Goal: Task Accomplishment & Management: Manage account settings

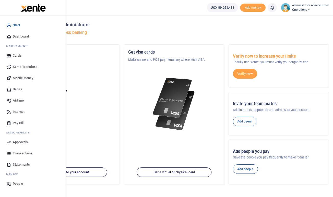
click at [23, 78] on span "Mobile Money" at bounding box center [23, 78] width 20 height 5
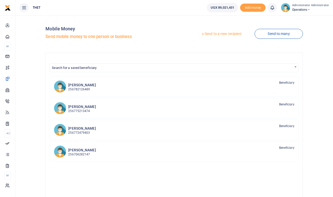
click at [221, 33] on link "Send to a new recipient" at bounding box center [221, 33] width 67 height 9
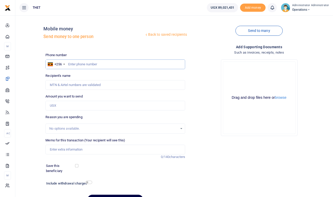
click at [83, 65] on input "text" at bounding box center [116, 65] width 140 height 10
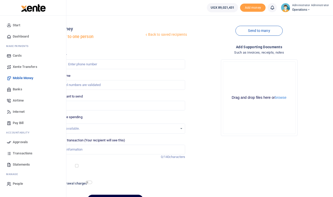
click at [22, 154] on span "Transactions" at bounding box center [23, 153] width 20 height 5
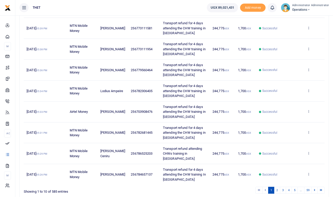
scroll to position [138, 0]
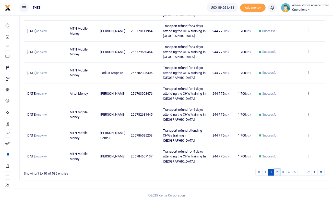
click at [276, 169] on link "2" at bounding box center [277, 172] width 6 height 7
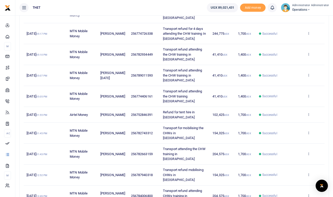
scroll to position [94, 0]
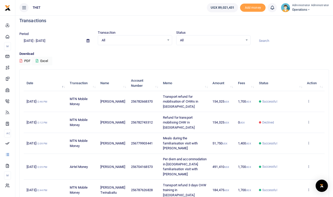
scroll to position [0, 0]
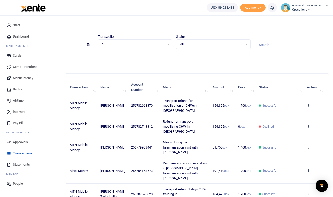
click at [24, 77] on span "Mobile Money" at bounding box center [23, 78] width 20 height 5
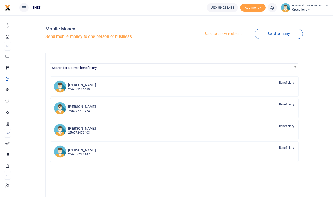
click at [218, 33] on link "Send to a new recipient" at bounding box center [221, 33] width 67 height 9
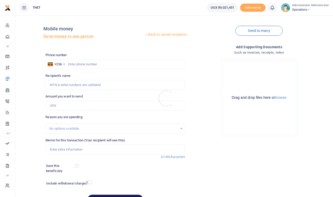
click at [81, 64] on div at bounding box center [166, 98] width 333 height 197
click at [81, 64] on input "text" at bounding box center [116, 65] width 140 height 10
type input "0787626828"
type input "[PERSON_NAME] Twinabaitu"
type input "0787626828"
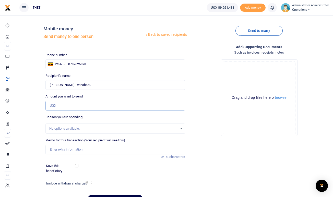
click at [74, 107] on input "Amount you want to send" at bounding box center [116, 106] width 140 height 10
type input "150,000"
click at [77, 148] on input "Memo for this transaction (Your recipient will see this)" at bounding box center [116, 150] width 140 height 10
type input "Transport refund for mobilising CHWs in Mbarara city"
click at [106, 173] on div "Save this beneficiary" at bounding box center [112, 169] width 137 height 10
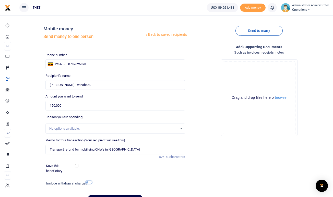
click at [91, 181] on input "checkbox" at bounding box center [89, 182] width 7 height 3
checkbox input "true"
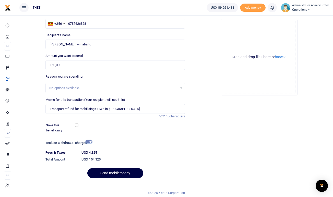
scroll to position [43, 0]
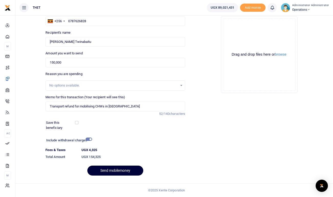
click at [118, 170] on button "Send mobilemoney" at bounding box center [115, 171] width 56 height 10
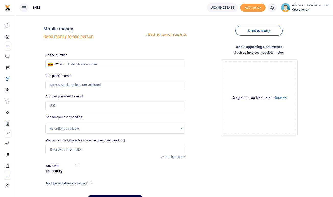
click at [324, 36] on div "Send to many" at bounding box center [259, 33] width 144 height 29
click at [275, 8] on icon at bounding box center [272, 8] width 5 height 6
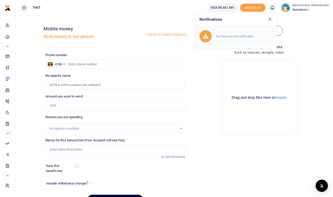
click at [236, 36] on small "You have no new notification" at bounding box center [235, 37] width 38 height 4
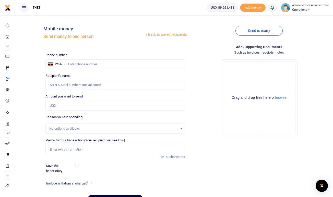
click at [274, 8] on icon at bounding box center [272, 8] width 5 height 6
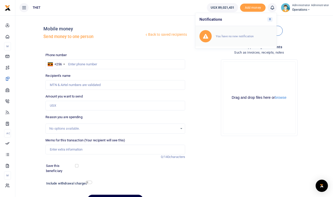
click at [237, 36] on small "You have no new notification" at bounding box center [235, 37] width 38 height 4
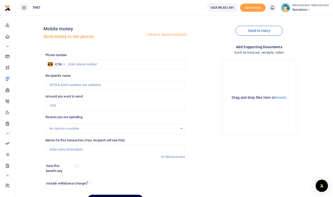
click at [275, 9] on icon at bounding box center [272, 8] width 5 height 6
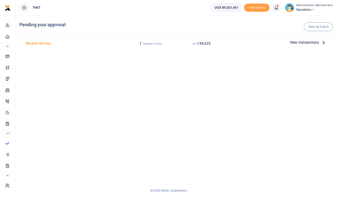
click at [324, 41] on icon at bounding box center [324, 43] width 6 height 6
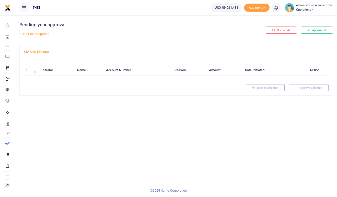
click at [240, 147] on div "Pending your approval Back to categories Decline All Approve all Mobile Money I…" at bounding box center [176, 106] width 322 height 182
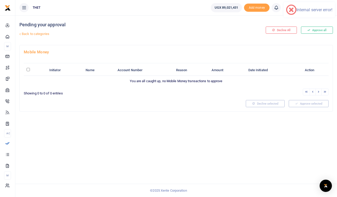
click at [189, 155] on div "Pending your approval Back to categories Decline All Approve all Mobile Money I…" at bounding box center [176, 106] width 322 height 182
click at [278, 7] on icon at bounding box center [276, 8] width 5 height 6
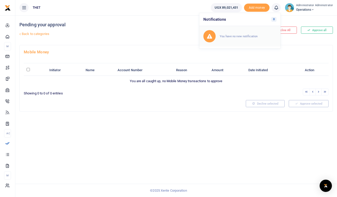
click at [234, 36] on small "You have no new notification" at bounding box center [239, 37] width 38 height 4
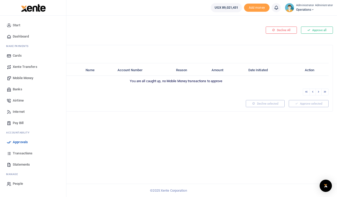
click at [20, 142] on span "Approvals" at bounding box center [20, 142] width 15 height 5
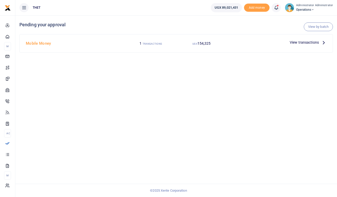
click at [324, 43] on icon at bounding box center [324, 43] width 6 height 6
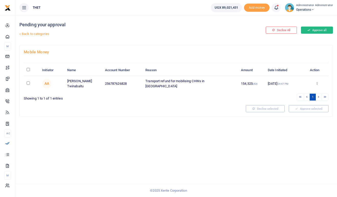
click at [316, 30] on button "Approve all" at bounding box center [317, 30] width 32 height 7
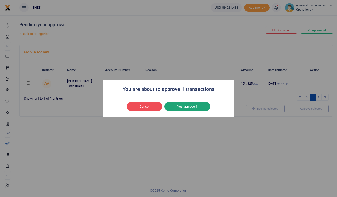
click at [190, 110] on button "Yes approve 1" at bounding box center [187, 107] width 46 height 10
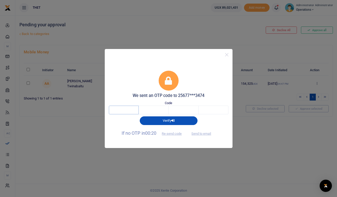
click at [129, 110] on input "text" at bounding box center [124, 110] width 30 height 9
type input "1"
type input "9"
type input "6"
type input "1"
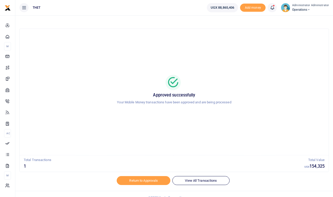
click at [280, 76] on div at bounding box center [174, 82] width 297 height 15
click at [287, 7] on img at bounding box center [285, 7] width 9 height 9
click at [299, 37] on link "Logout" at bounding box center [307, 37] width 40 height 7
